Goal: Check status: Check status

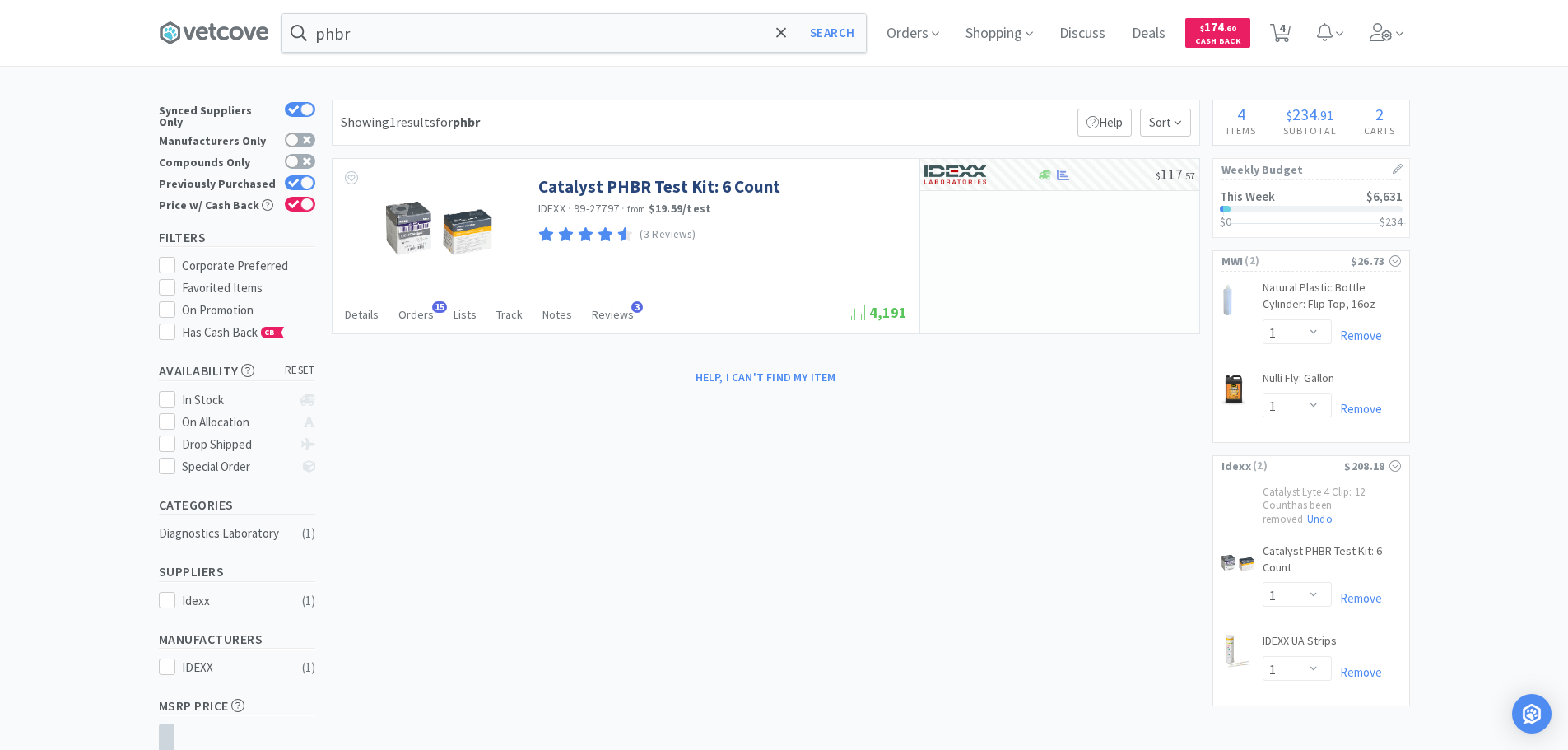
select select "1"
click at [926, 26] on span "Orders" at bounding box center [912, 33] width 66 height 66
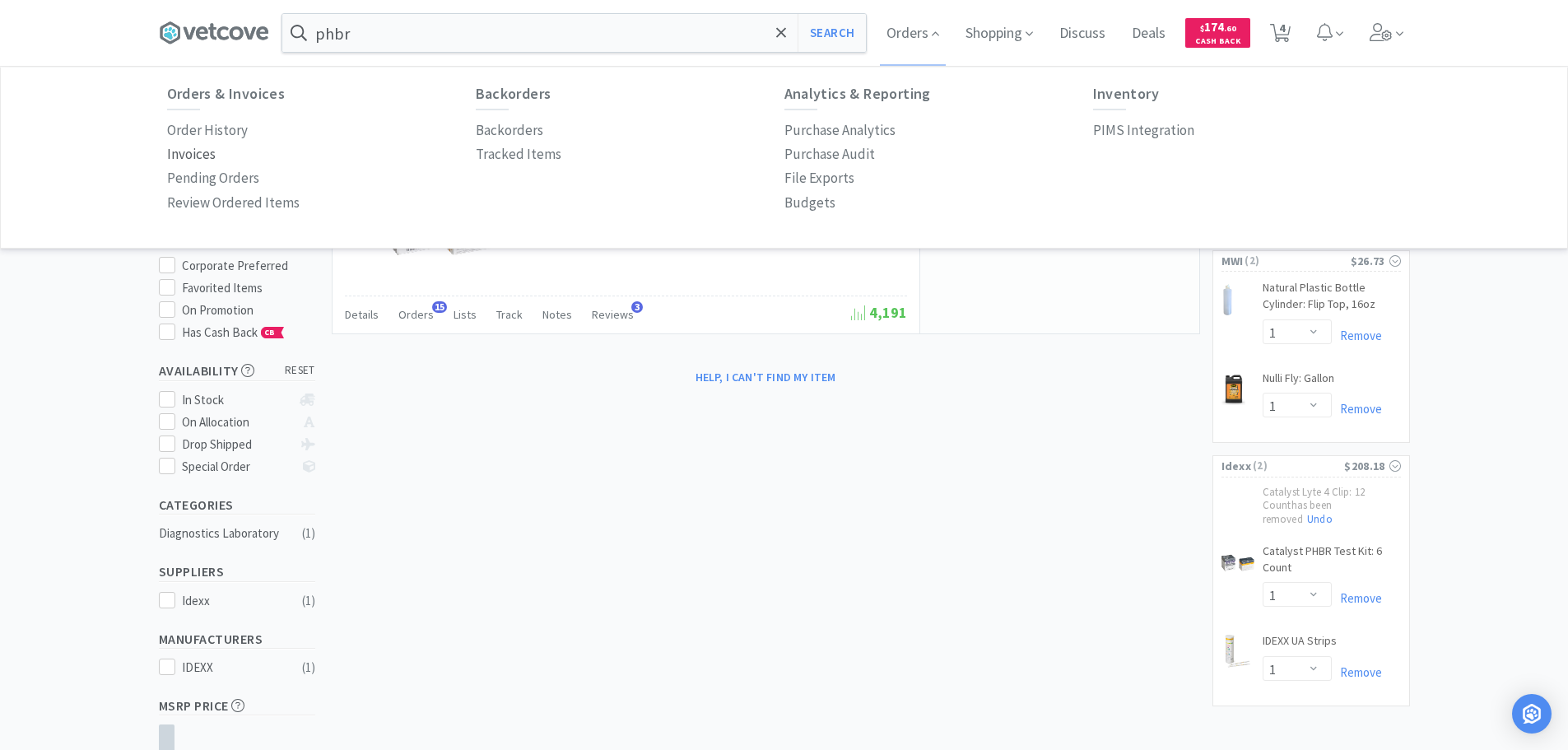
click at [203, 148] on p "Invoices" at bounding box center [191, 154] width 49 height 22
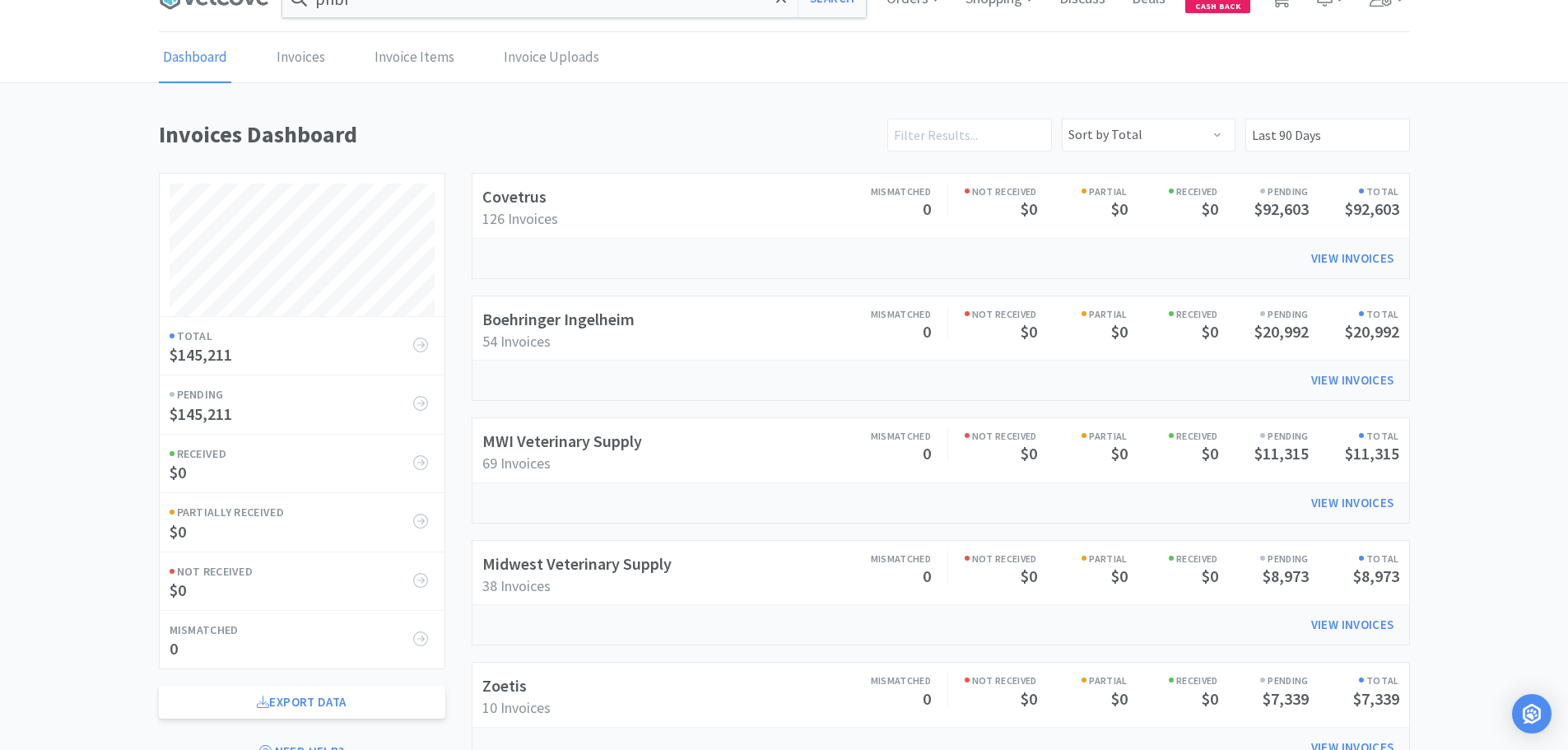
scroll to position [329, 0]
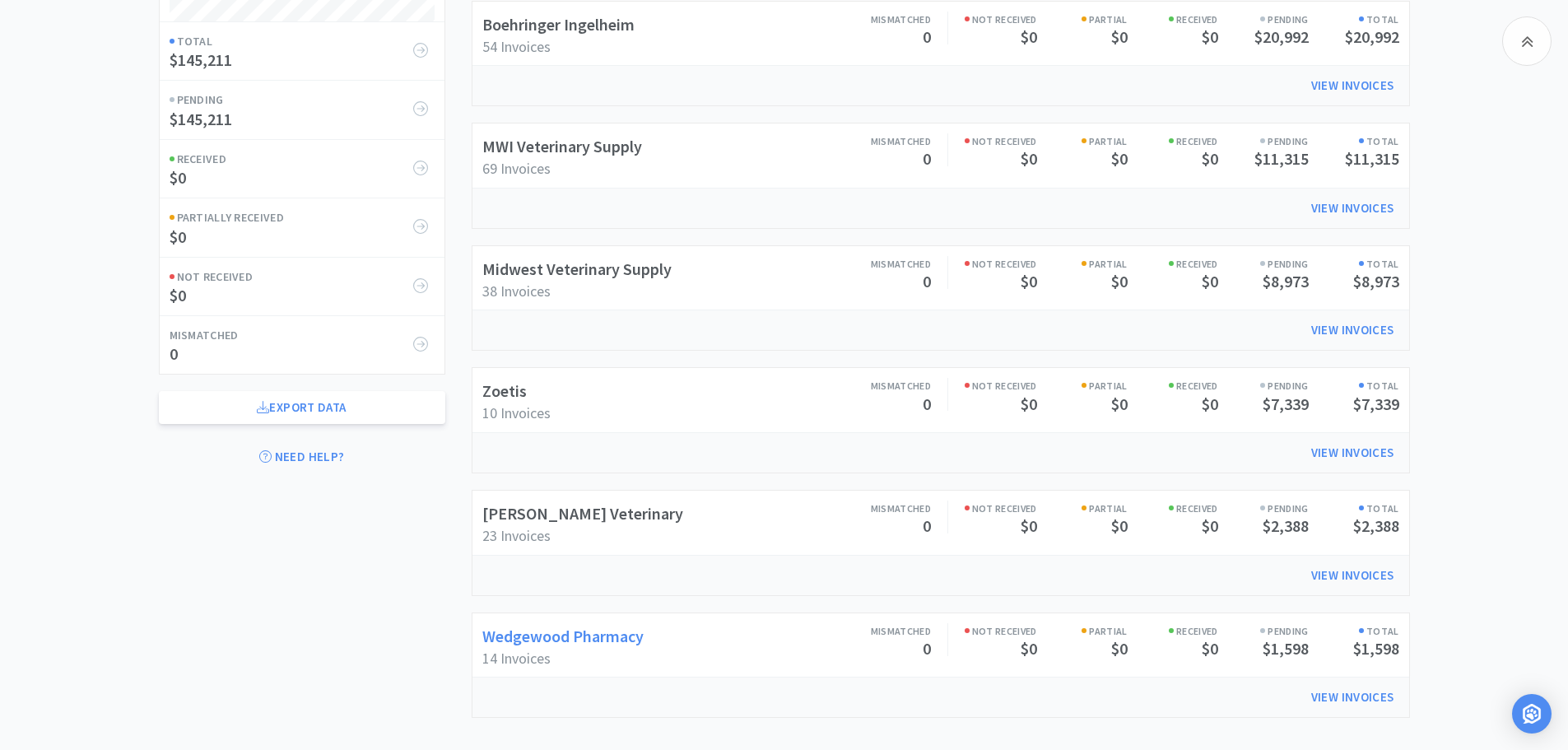
click at [604, 637] on link "Wedgewood Pharmacy" at bounding box center [563, 635] width 161 height 20
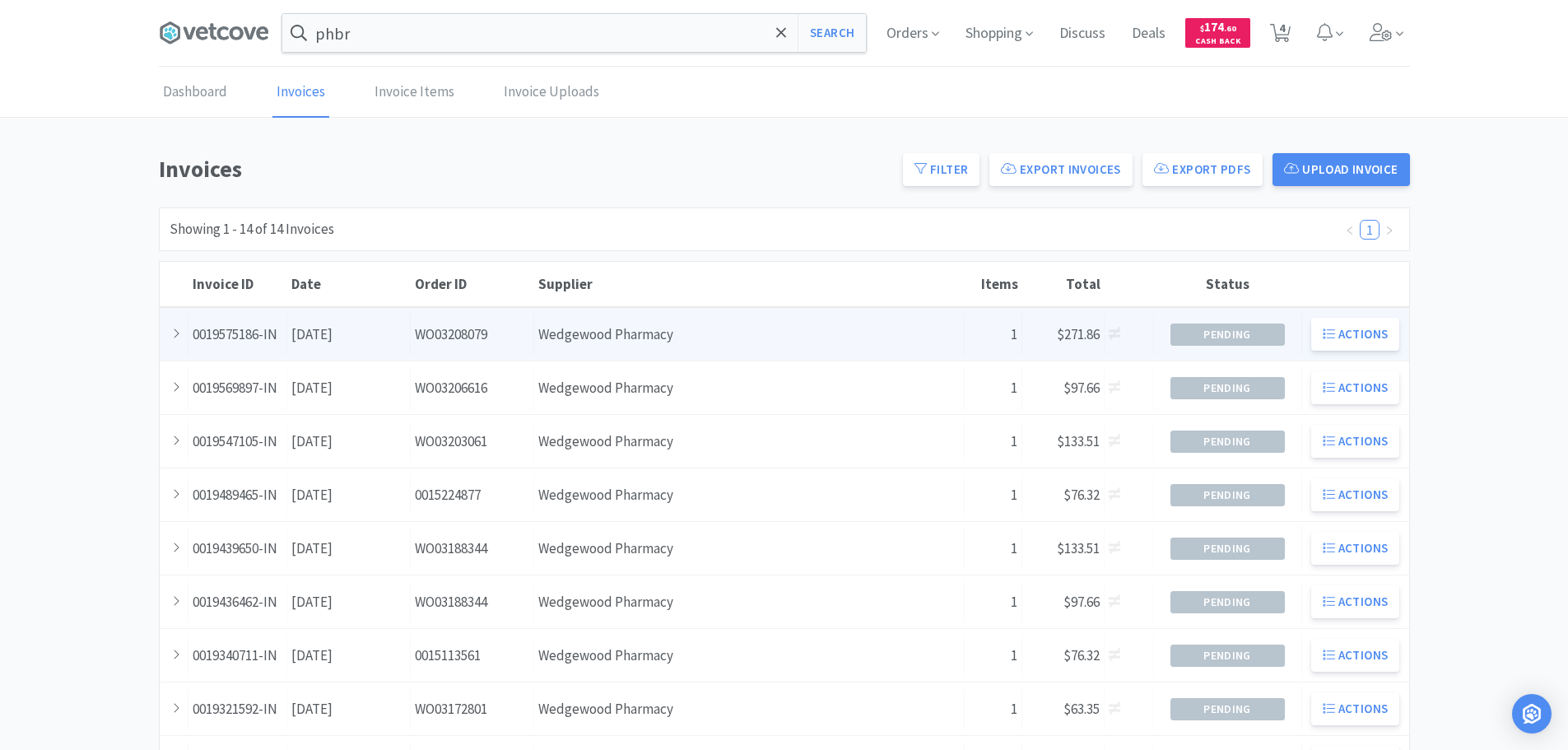
click at [461, 327] on div "Order ID WO03208079" at bounding box center [473, 334] width 124 height 42
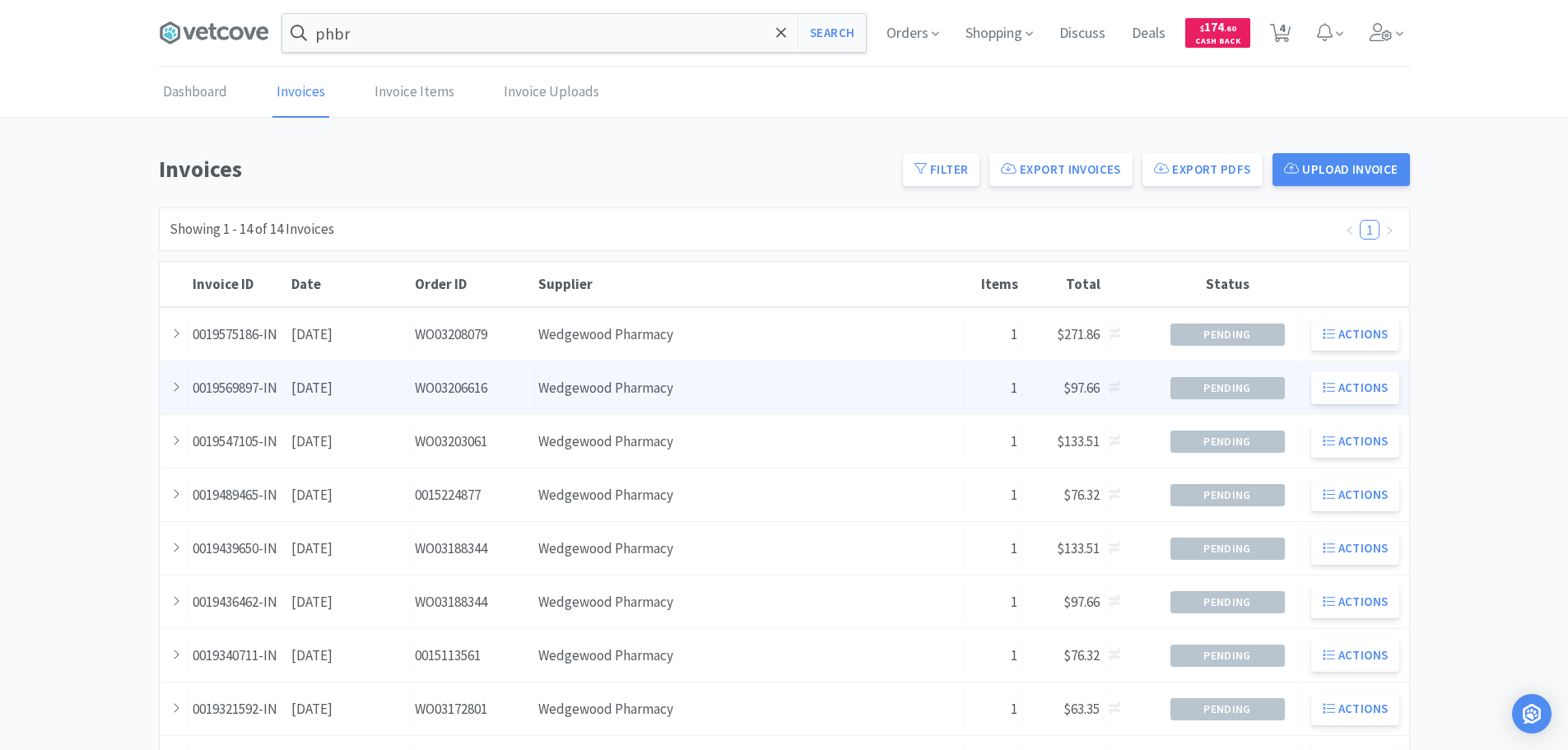
click at [515, 381] on div "Order ID WO03206616" at bounding box center [473, 388] width 124 height 42
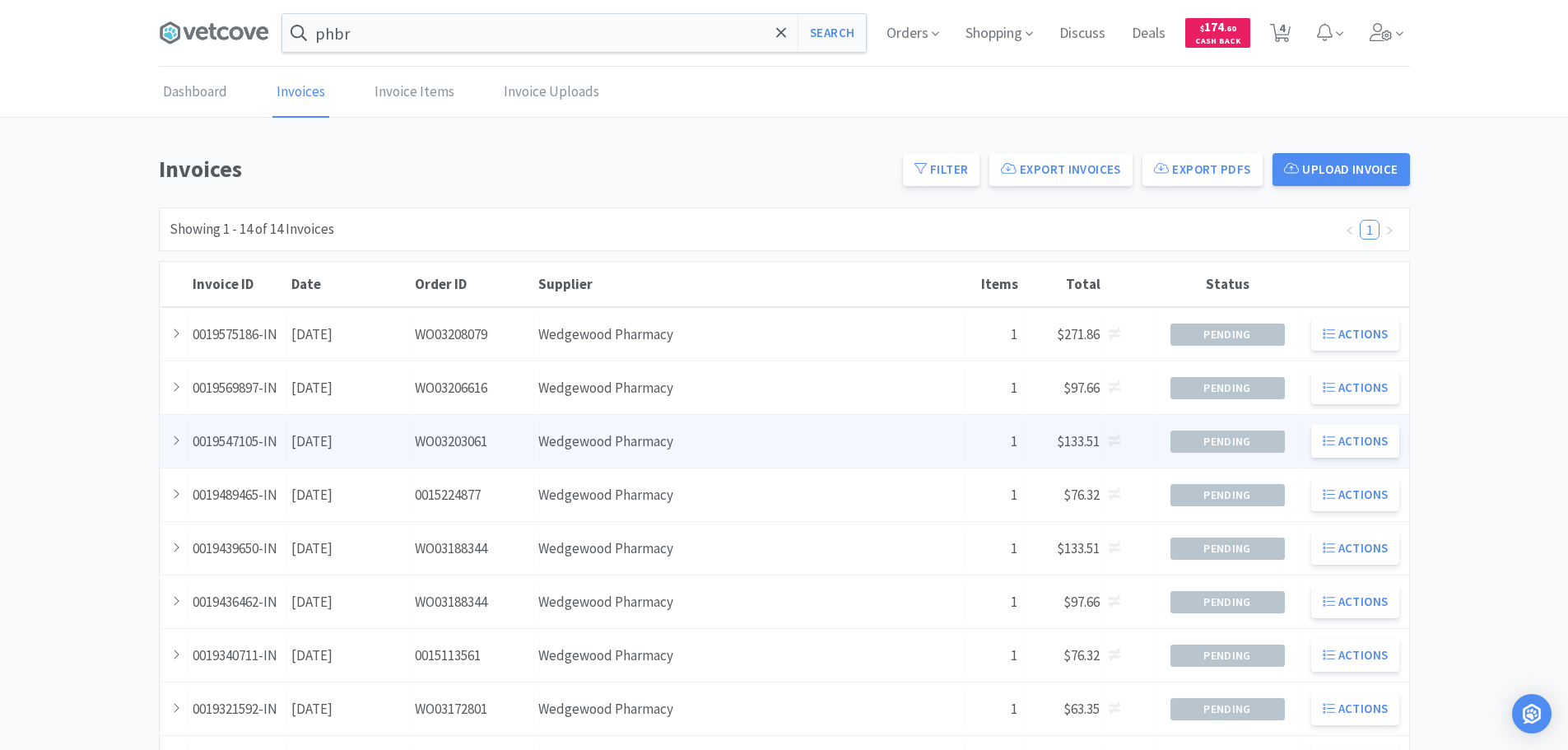
click at [839, 434] on div "Supplier Wedgewood Pharmacy" at bounding box center [749, 442] width 431 height 42
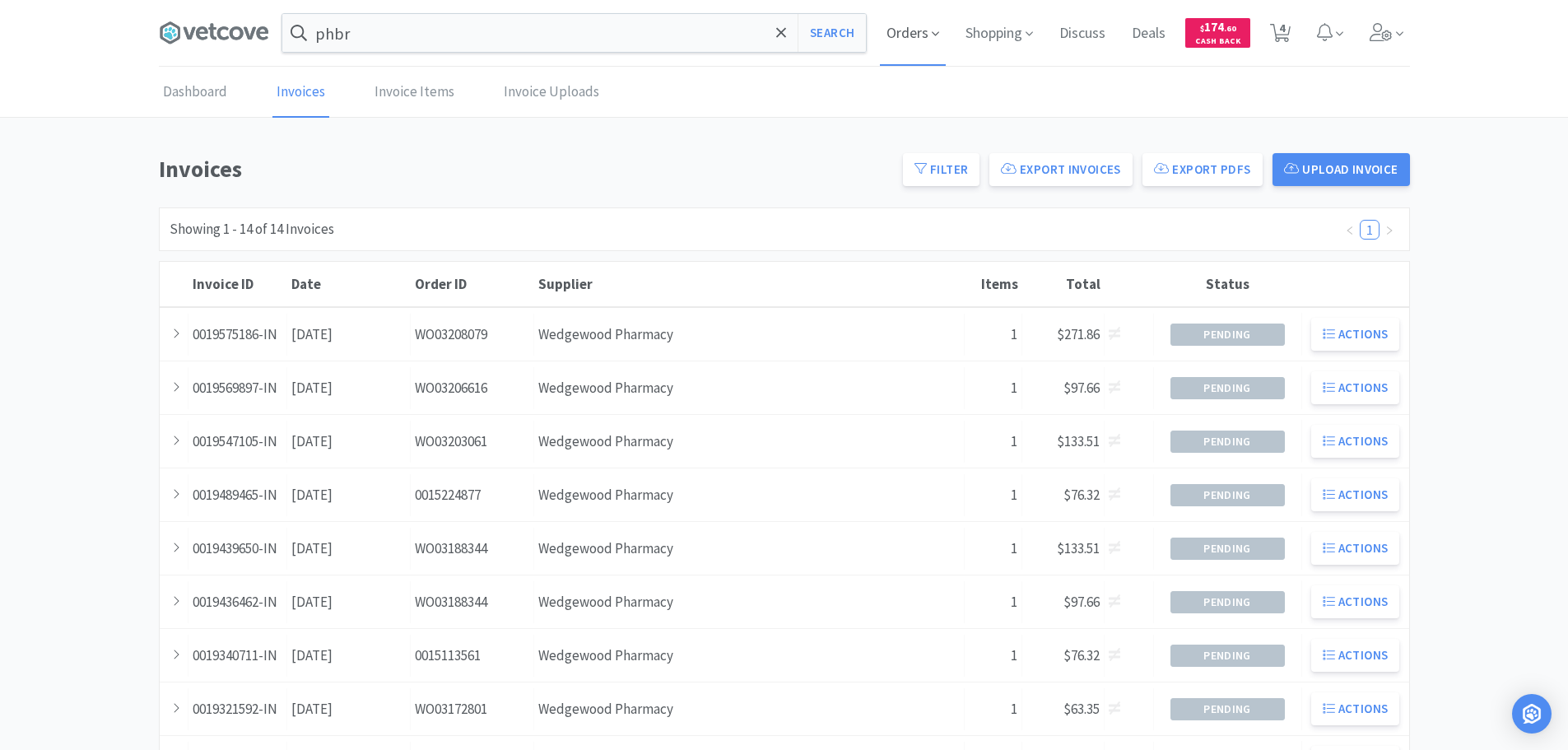
click at [924, 38] on span "Orders" at bounding box center [912, 33] width 66 height 66
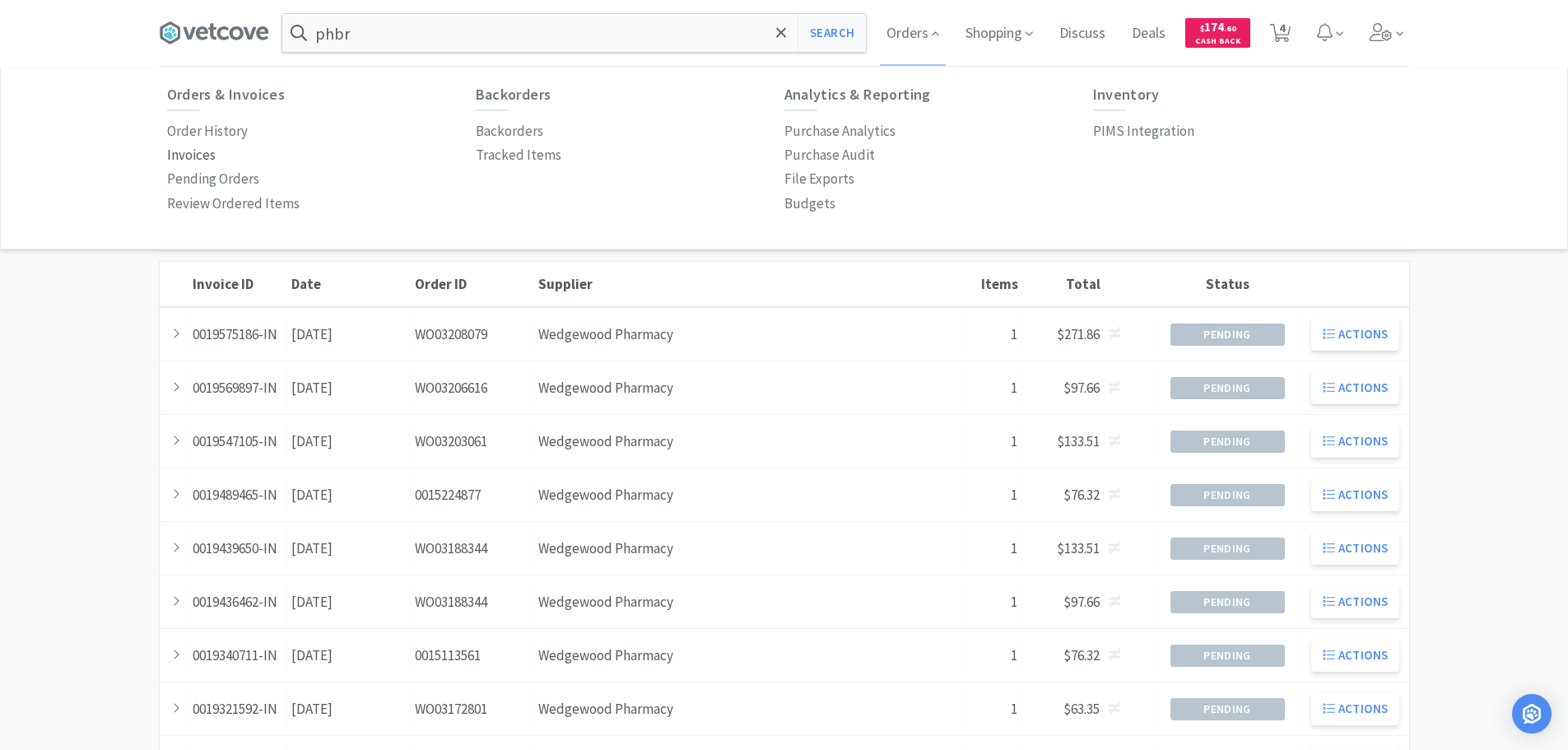
click at [203, 154] on p "Invoices" at bounding box center [191, 154] width 49 height 22
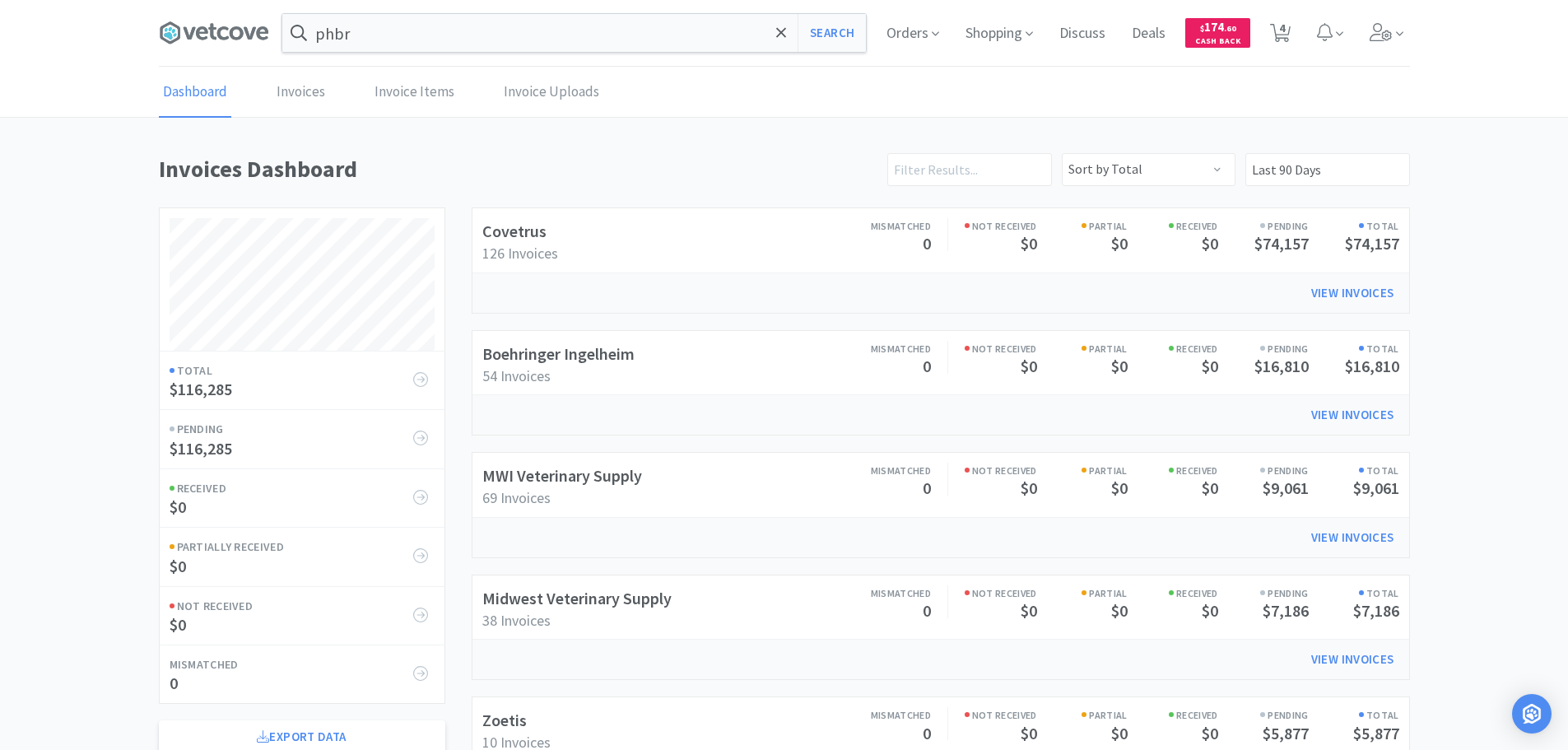
scroll to position [913, 1251]
click at [568, 350] on link "Boehringer Ingelheim" at bounding box center [559, 353] width 153 height 20
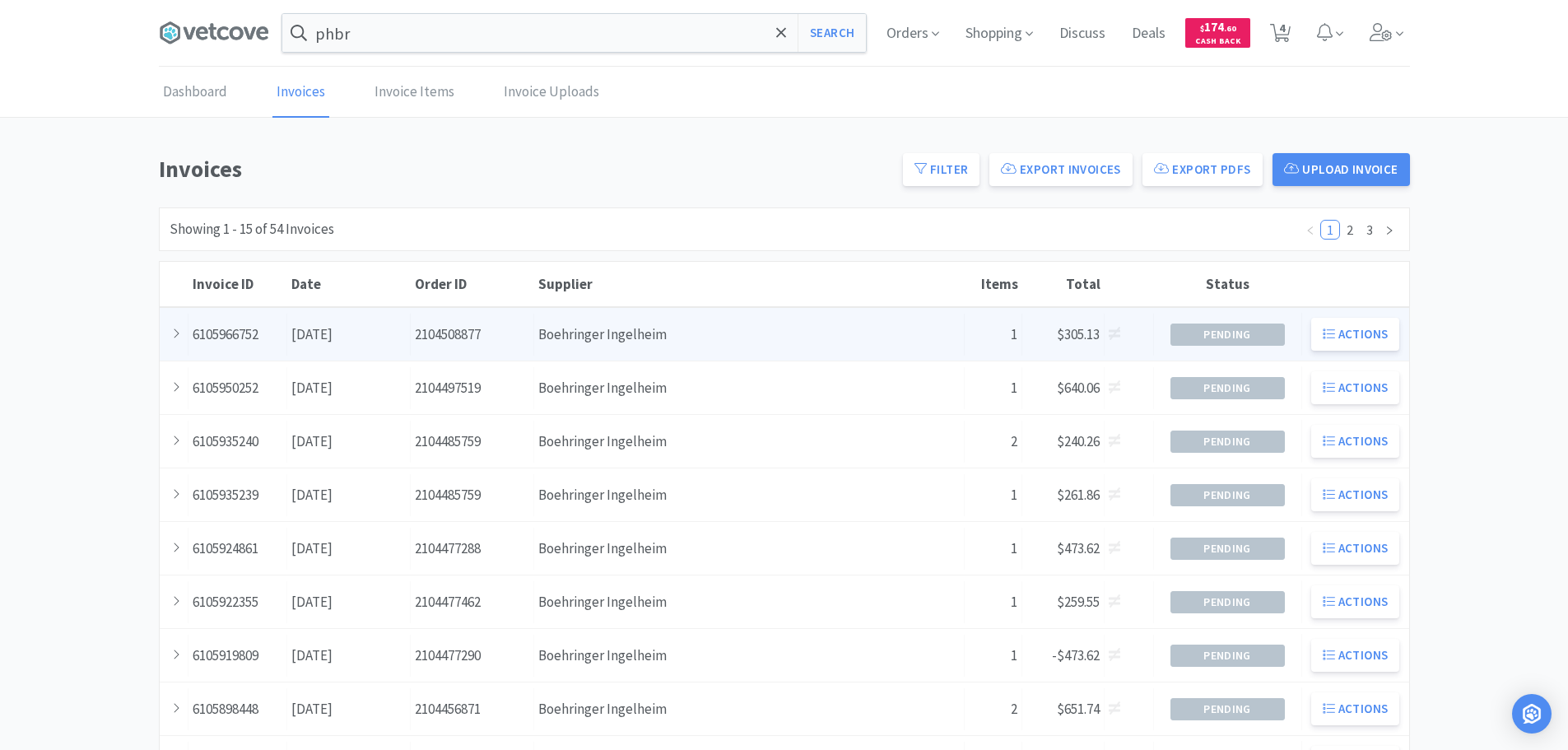
click at [595, 338] on div "Supplier Boehringer Ingelheim" at bounding box center [749, 334] width 431 height 42
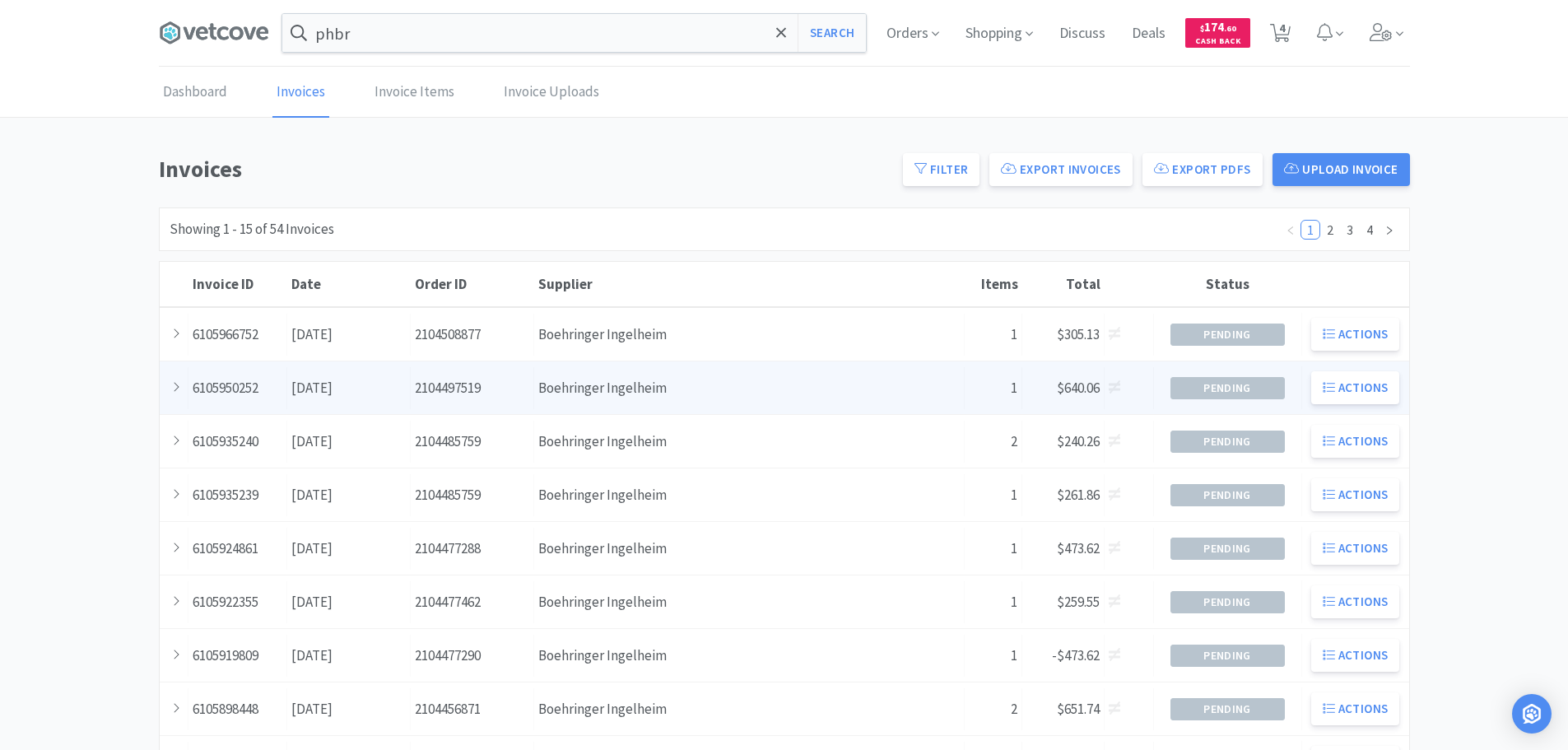
click at [374, 382] on div "Date [DATE]" at bounding box center [349, 388] width 124 height 42
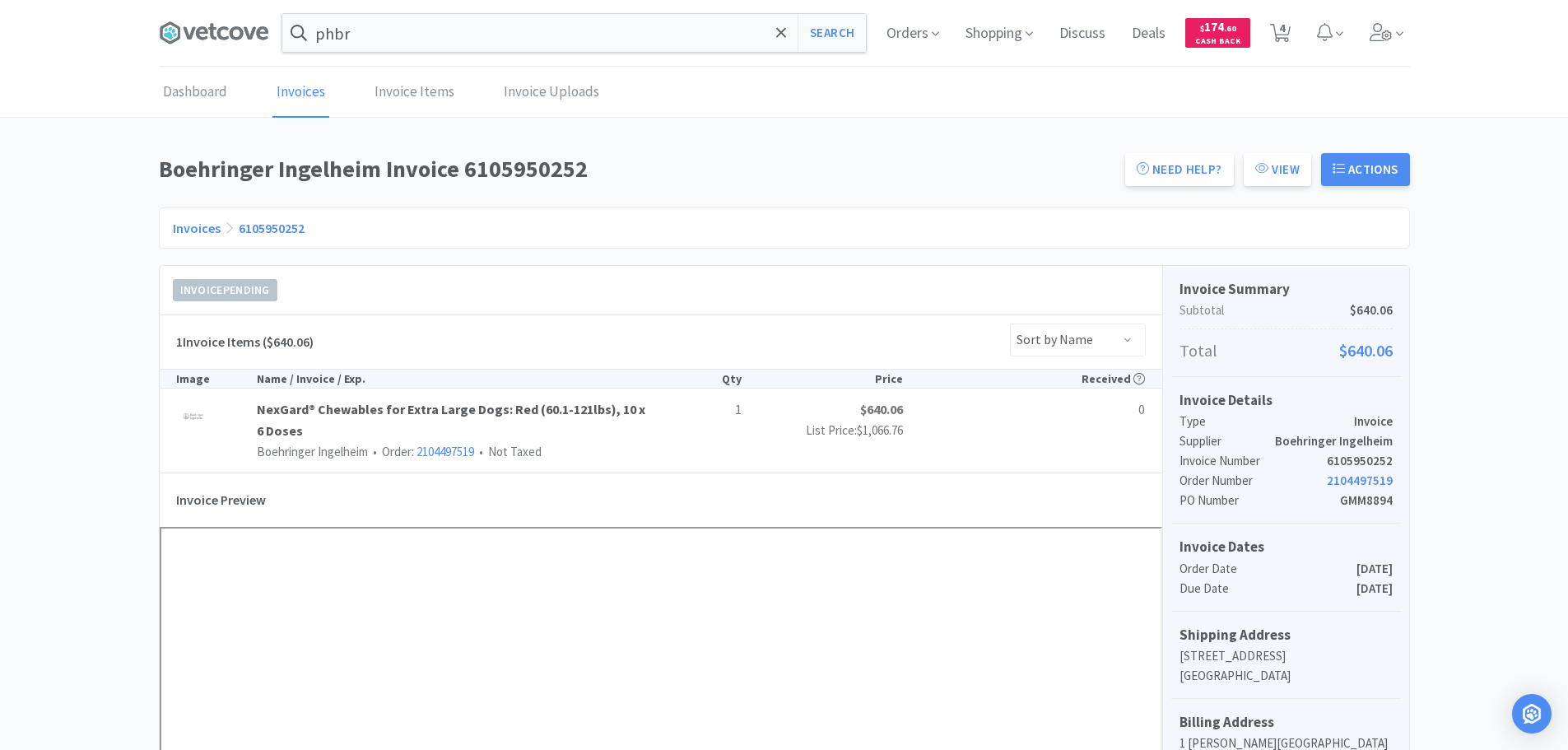
click at [311, 91] on link "Invoices" at bounding box center [301, 93] width 56 height 50
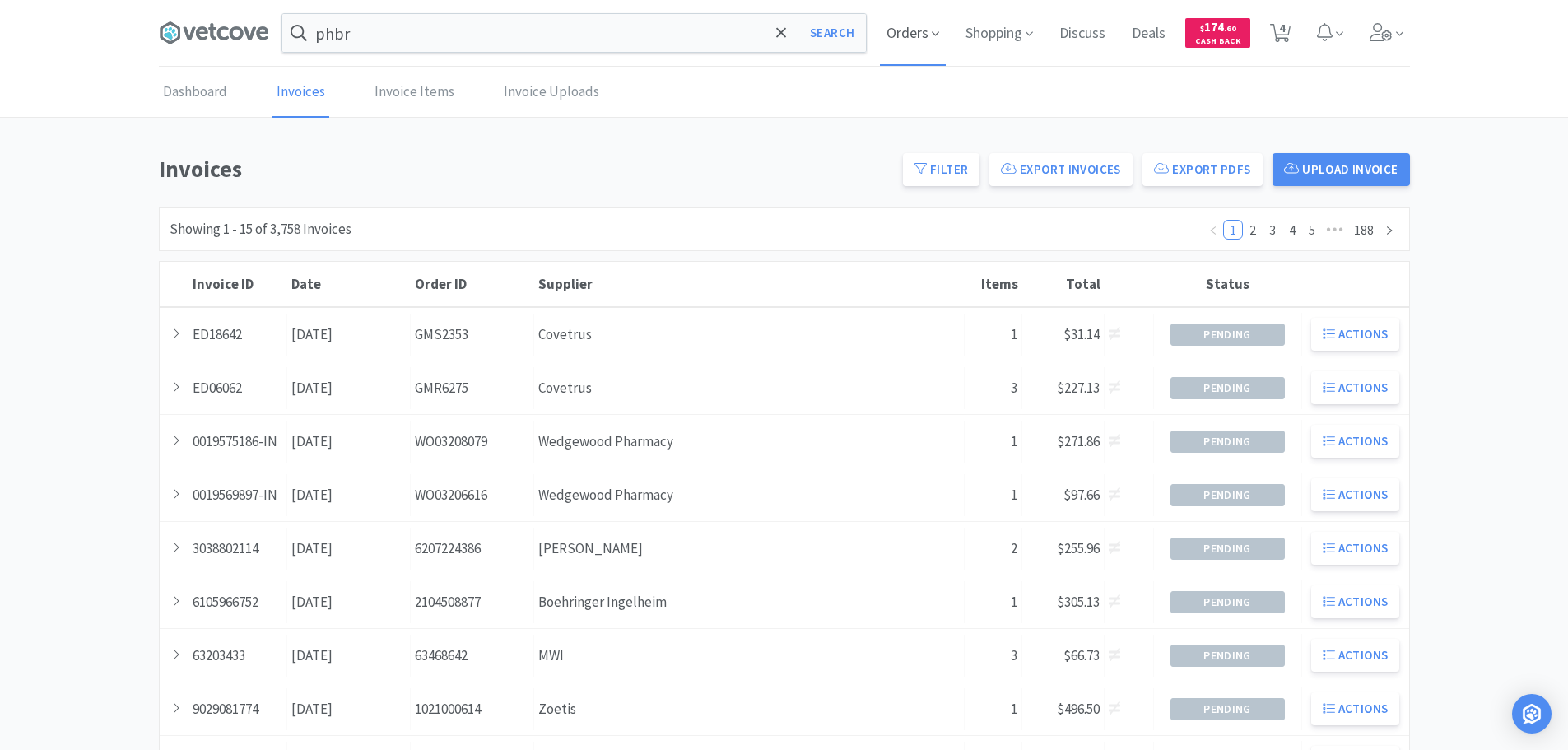
click at [905, 35] on span "Orders" at bounding box center [912, 33] width 66 height 66
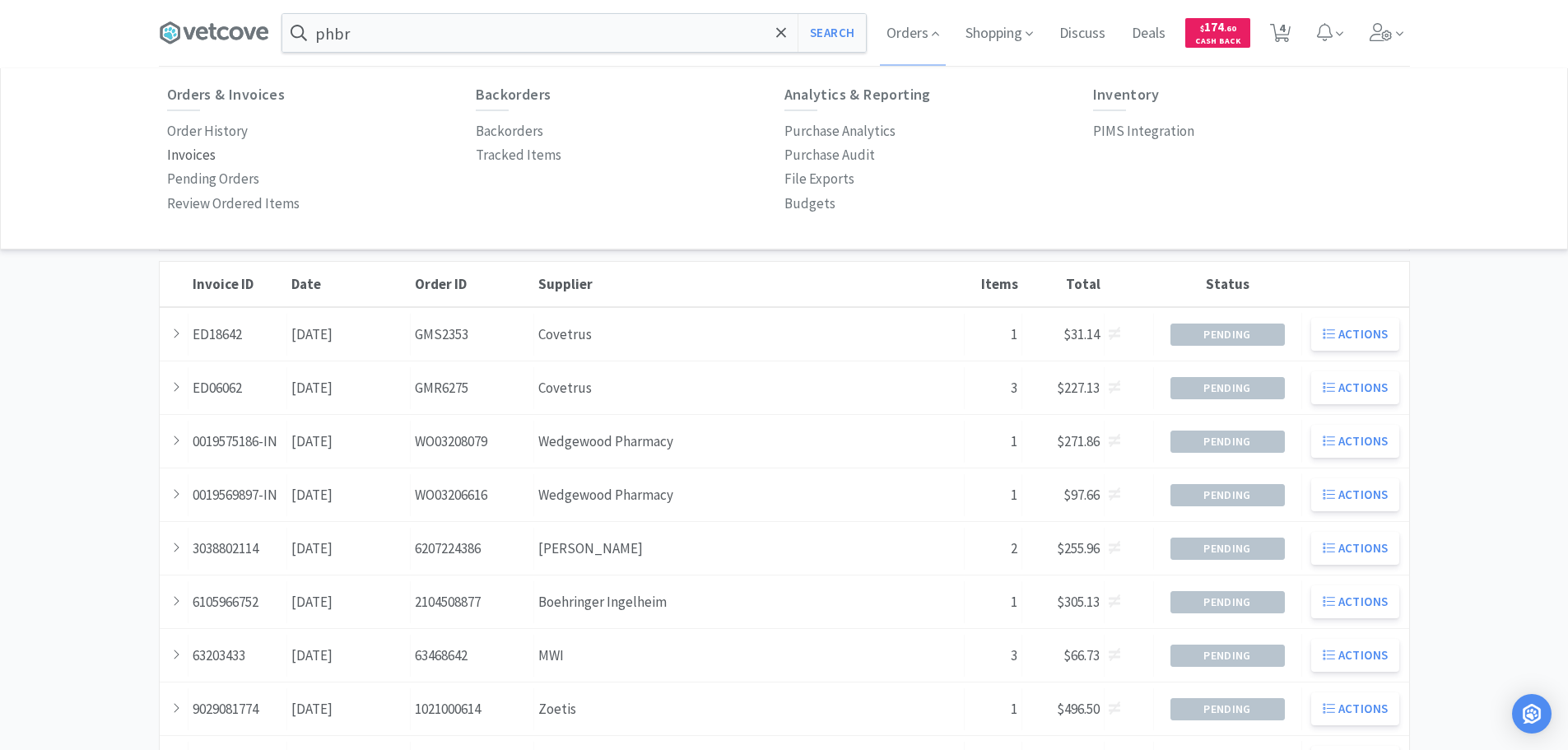
click at [202, 150] on p "Invoices" at bounding box center [191, 154] width 49 height 22
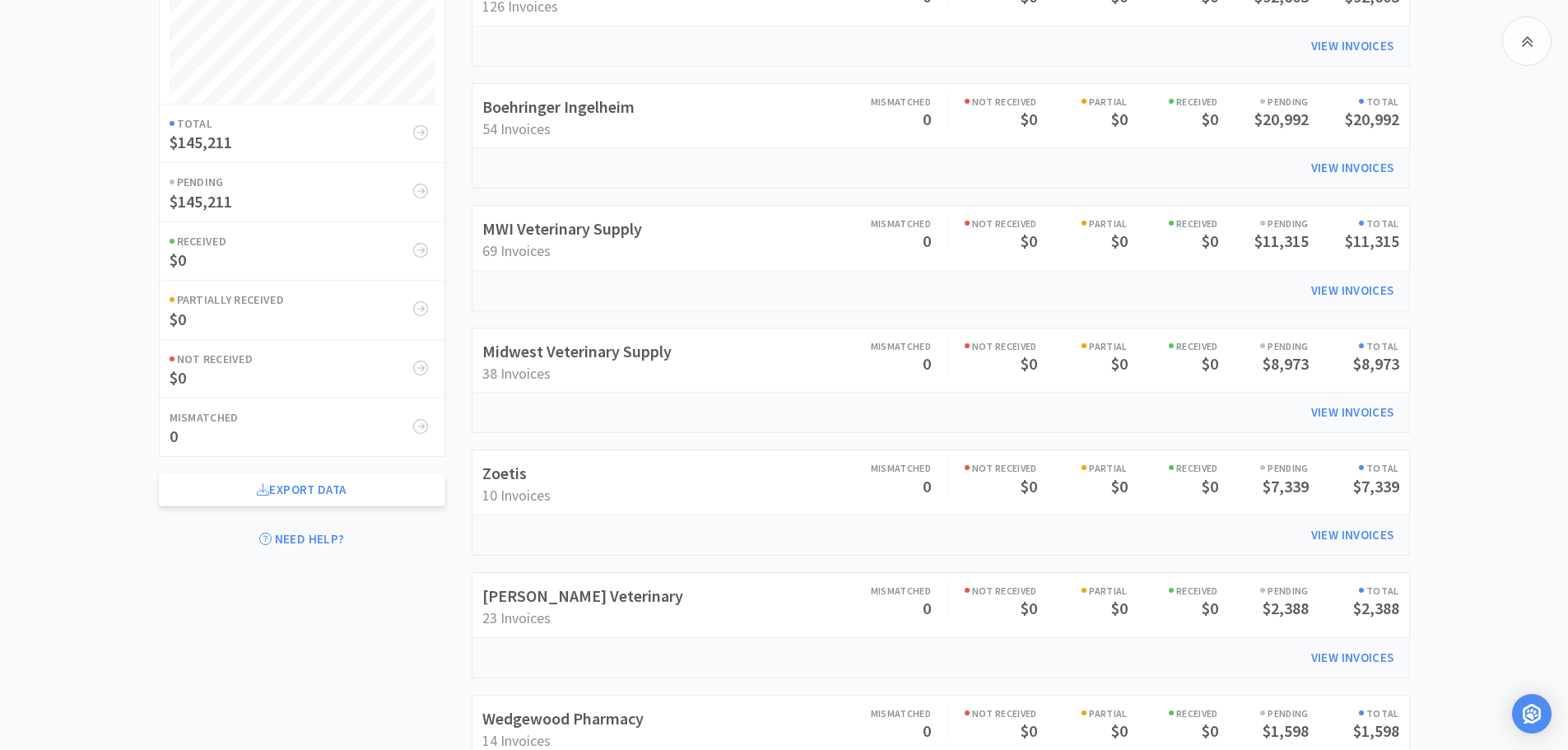
scroll to position [165, 0]
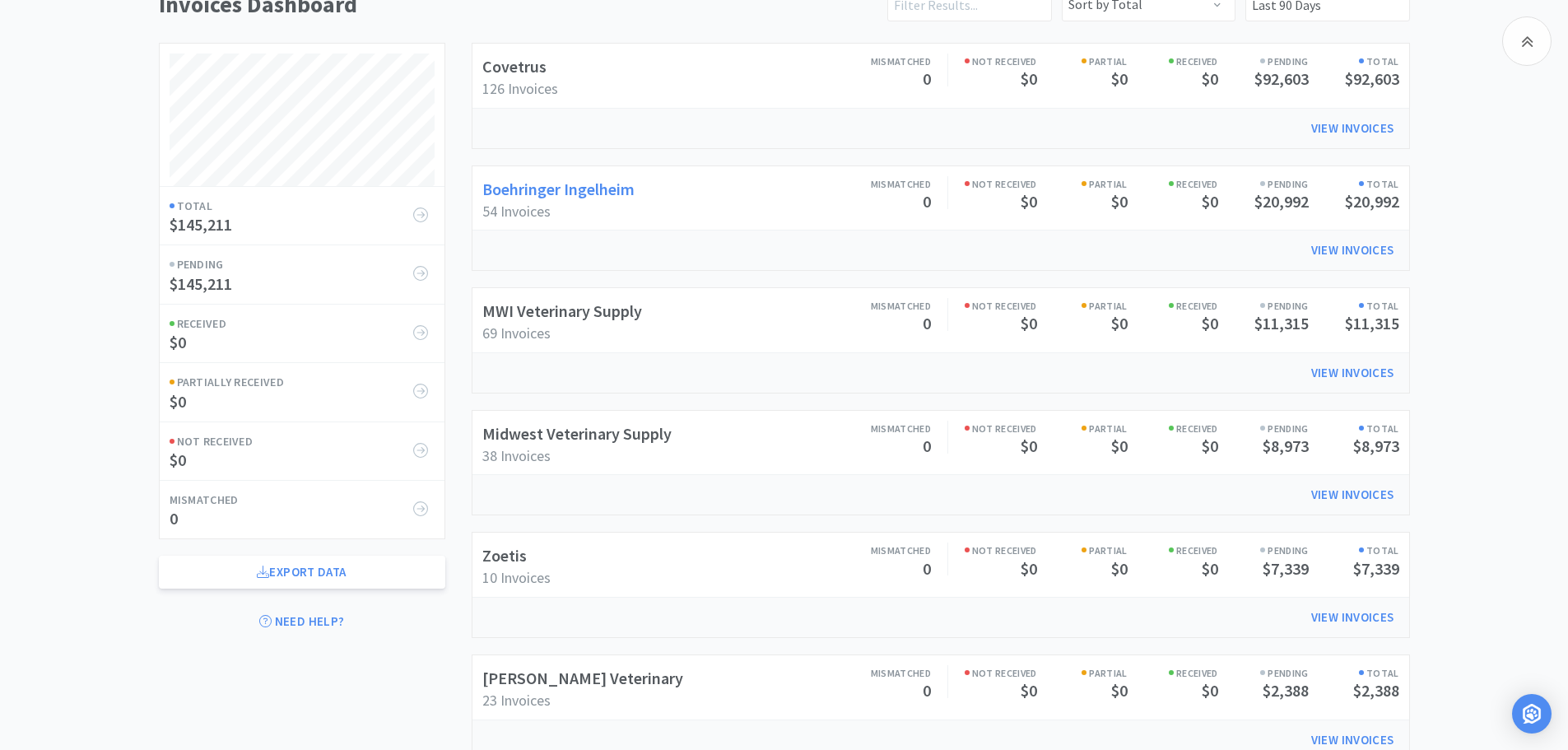
click at [605, 184] on link "Boehringer Ingelheim" at bounding box center [559, 188] width 153 height 20
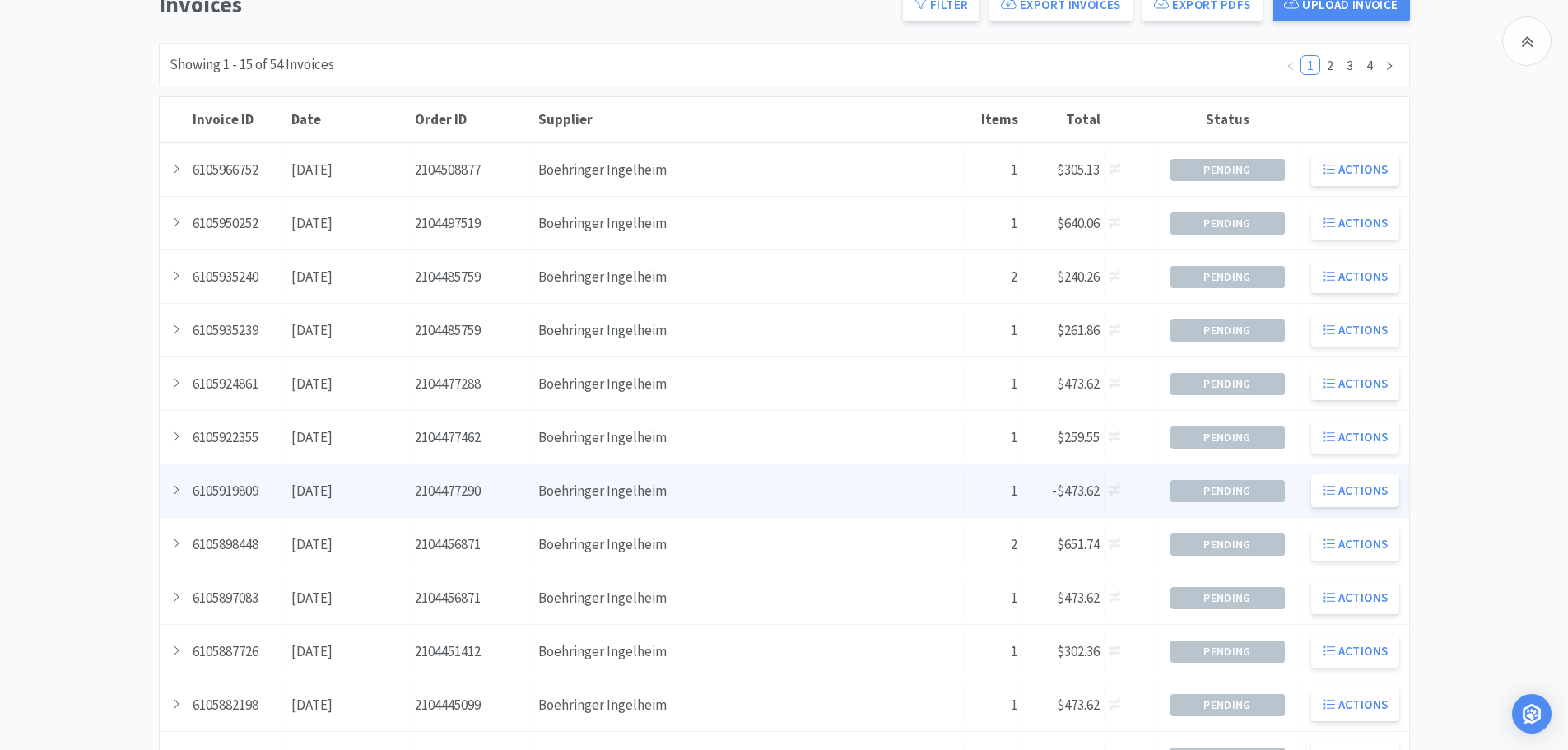
click at [1095, 491] on span "-$473.62" at bounding box center [1076, 491] width 48 height 19
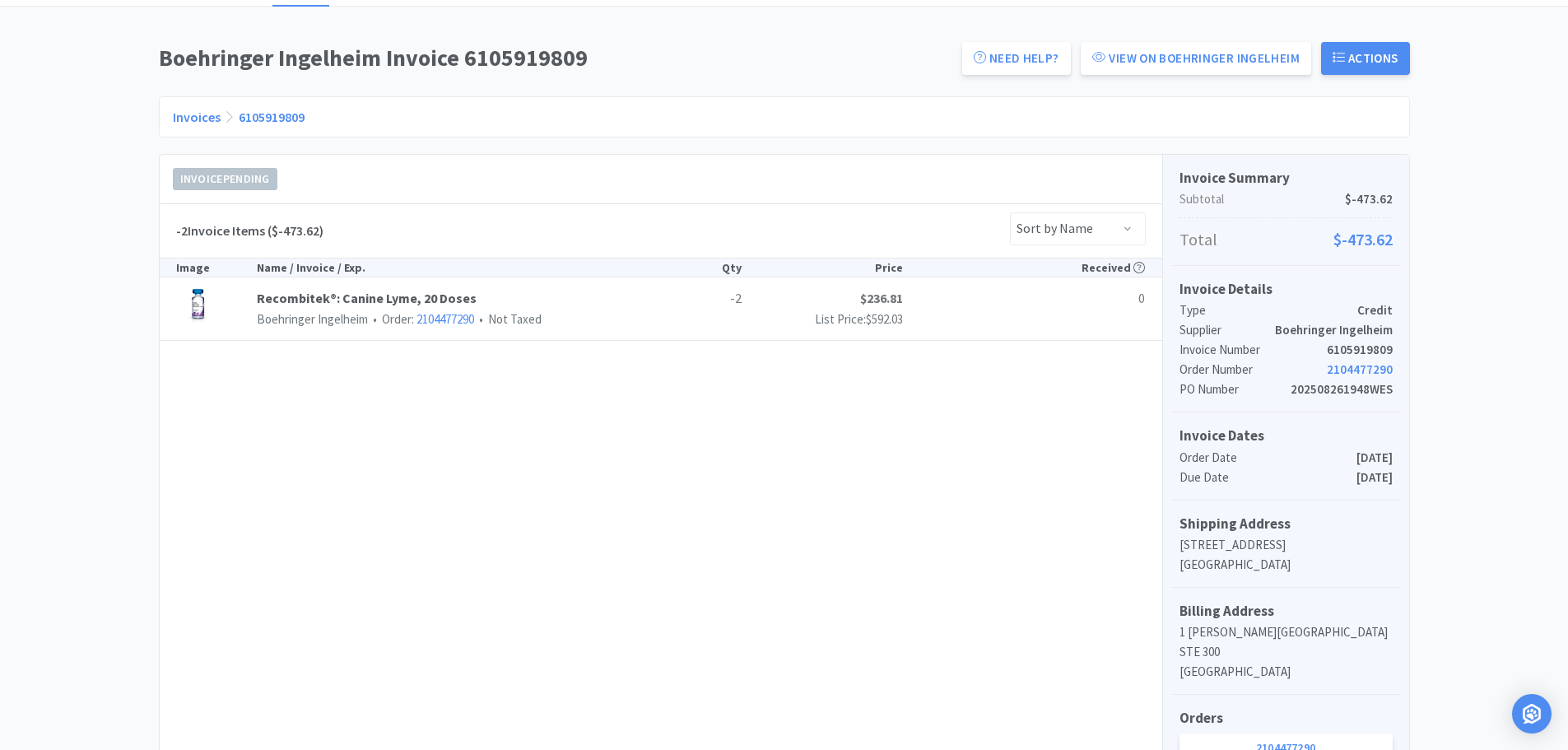
scroll to position [82, 0]
